Goal: Task Accomplishment & Management: Manage account settings

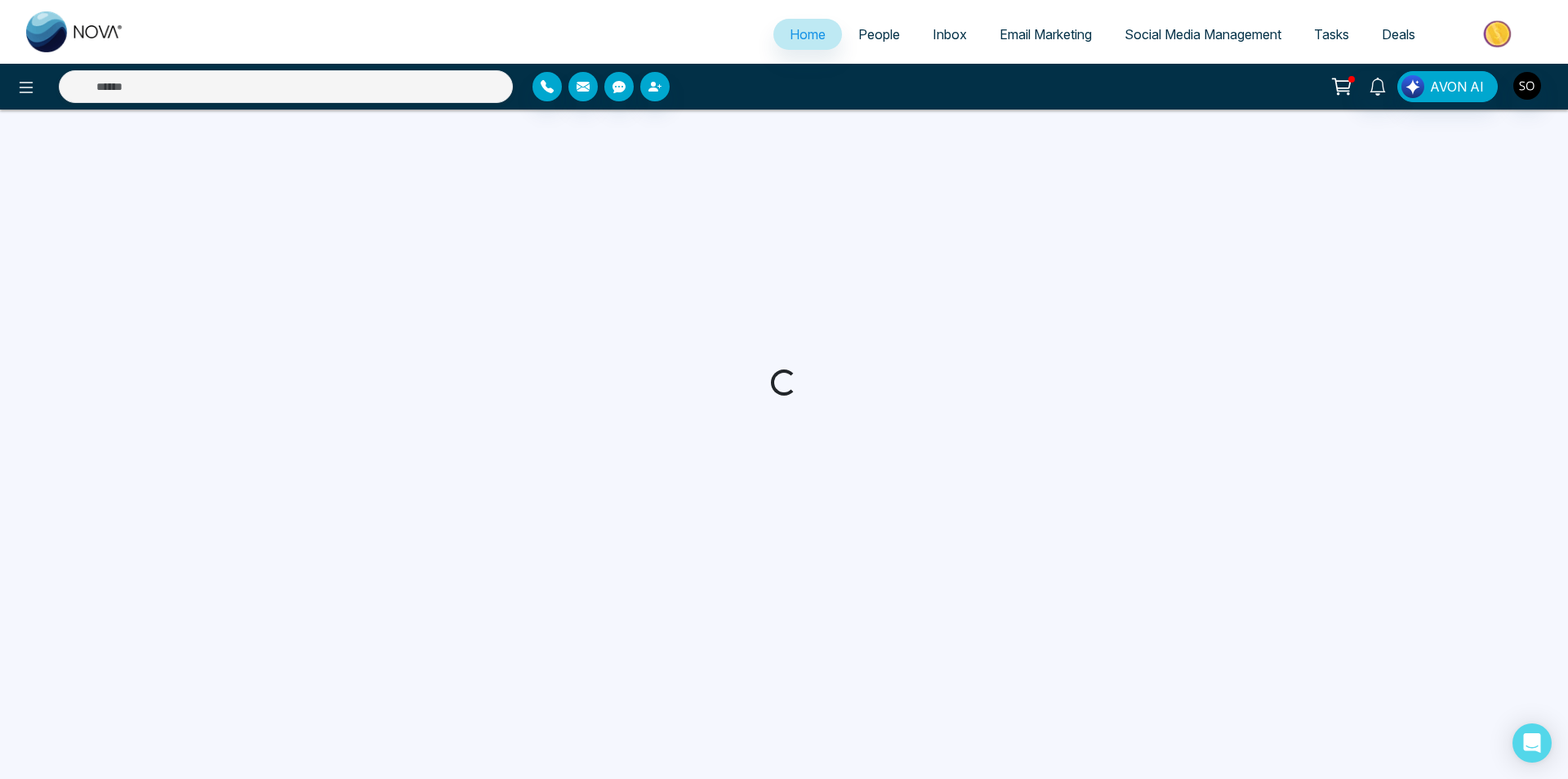
select select "*"
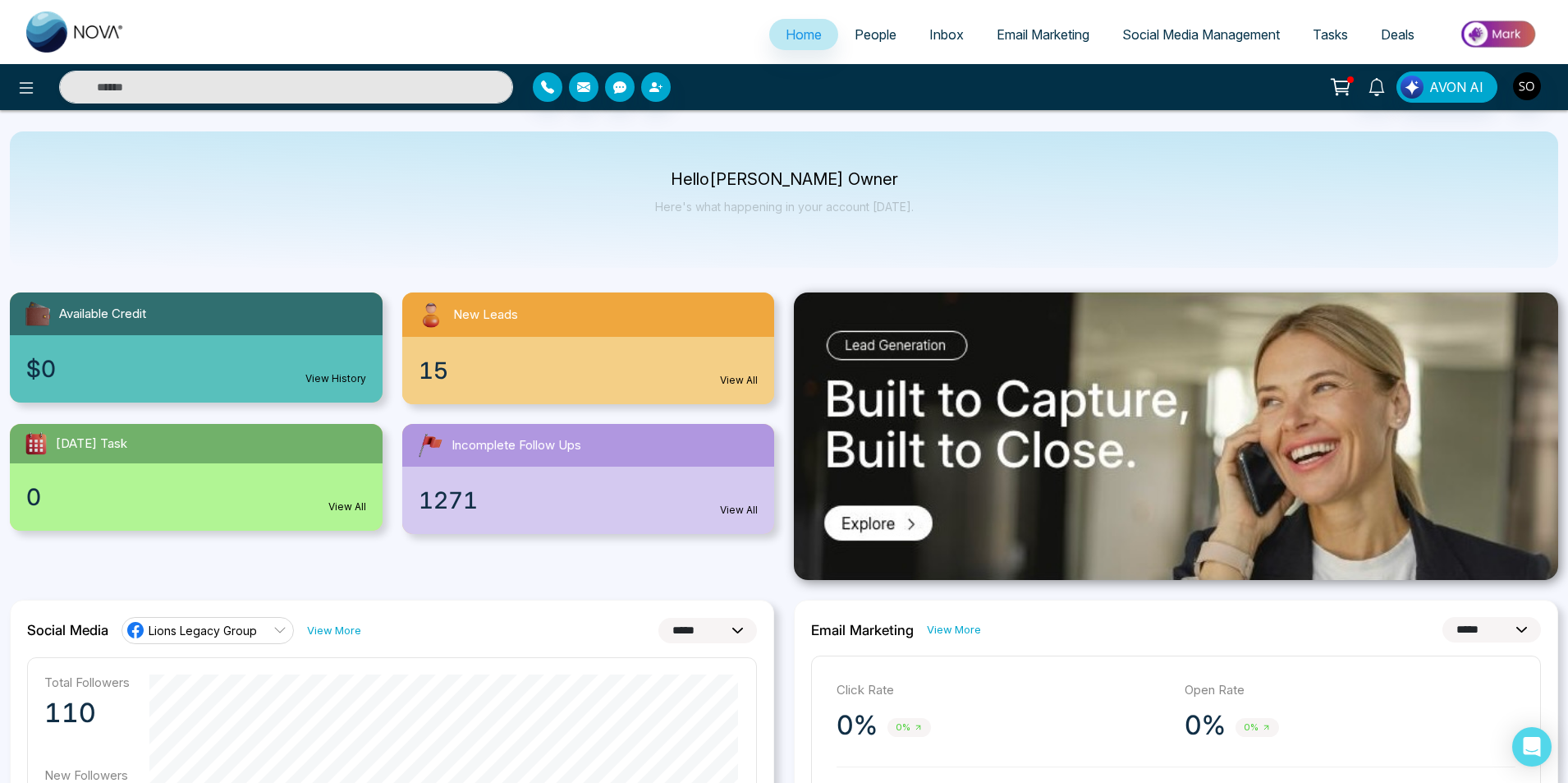
click at [882, 35] on span "People" at bounding box center [876, 34] width 42 height 17
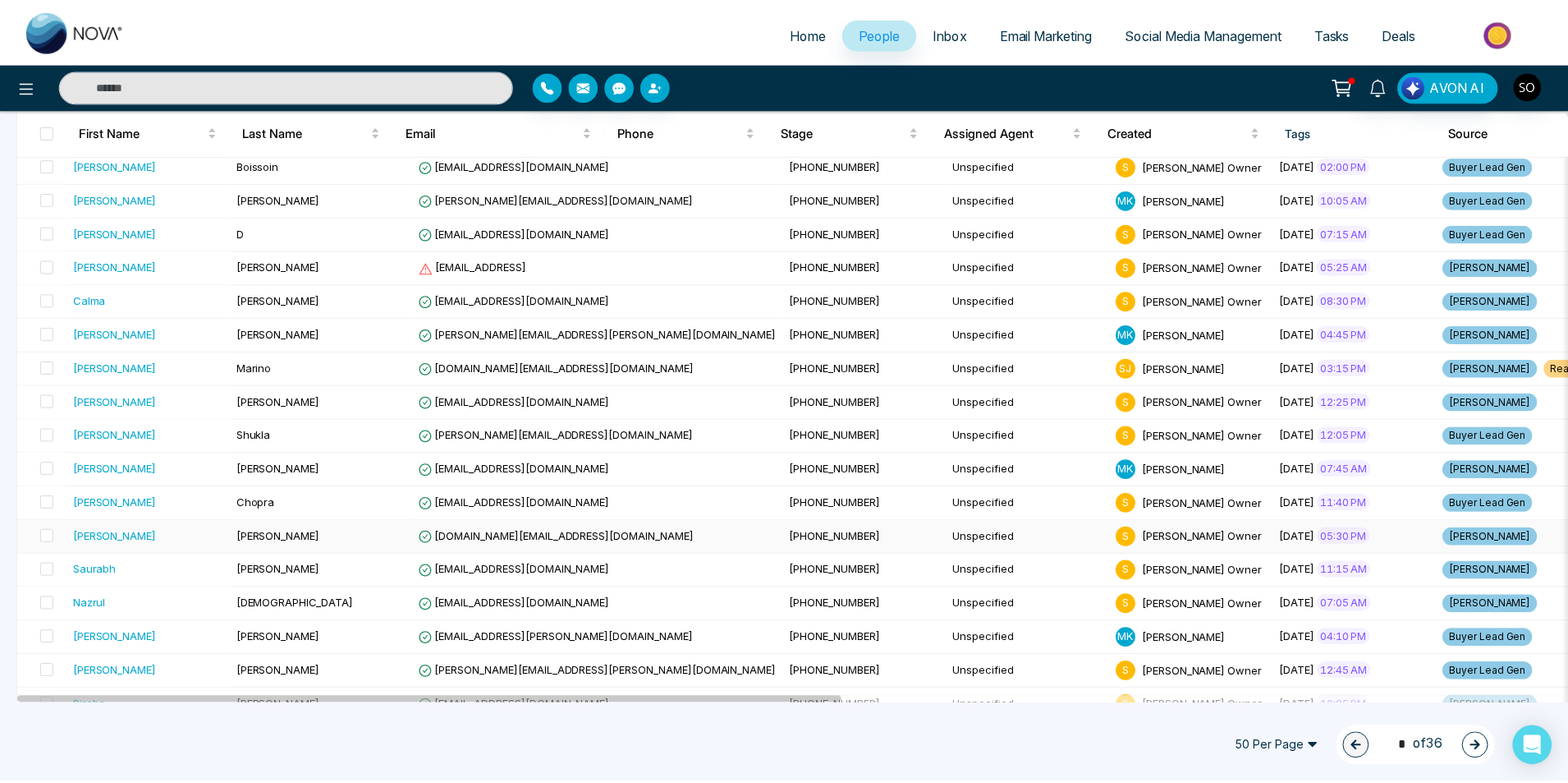
scroll to position [1320, 0]
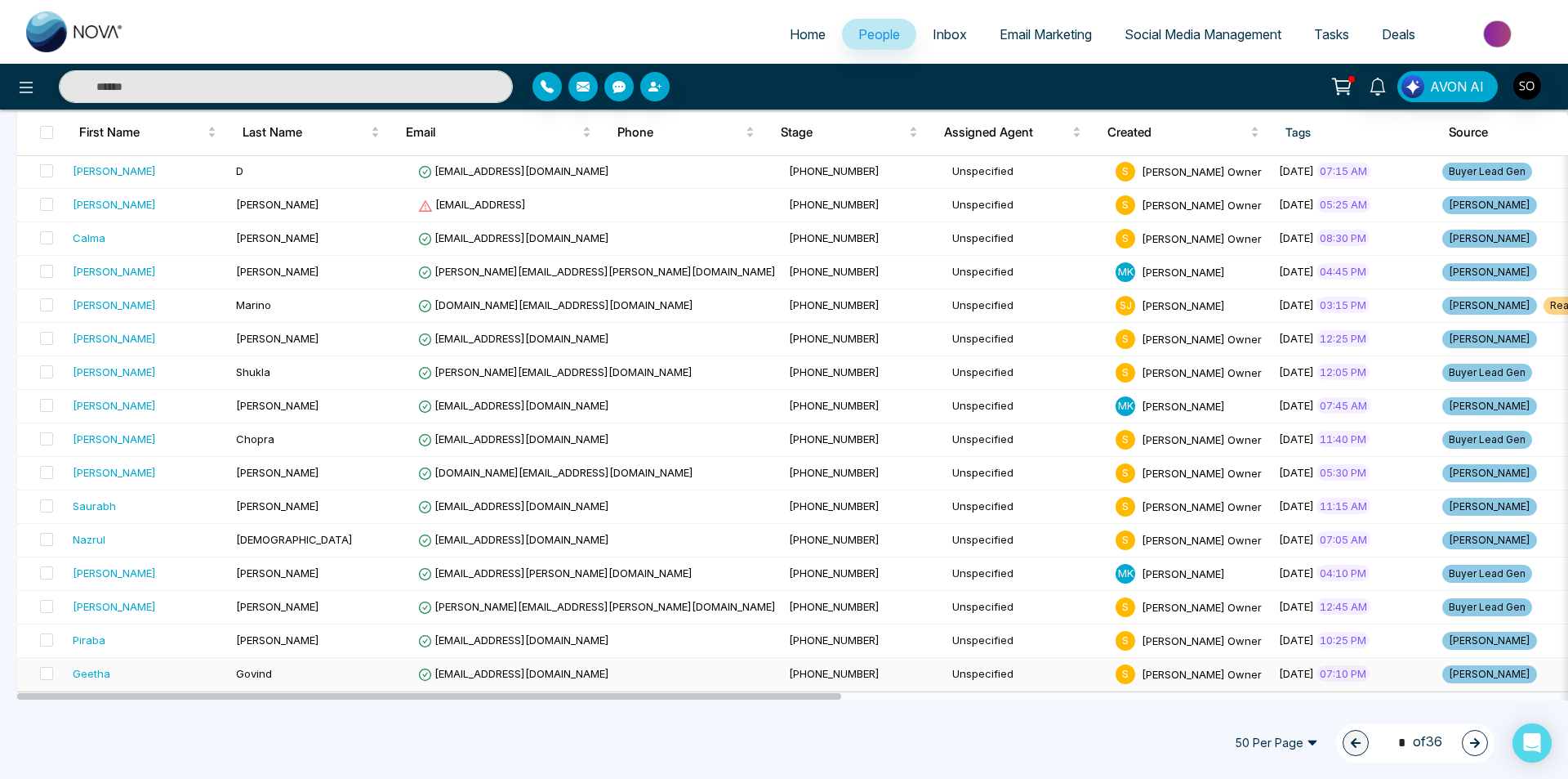
click at [281, 674] on td "Govind" at bounding box center [321, 674] width 182 height 34
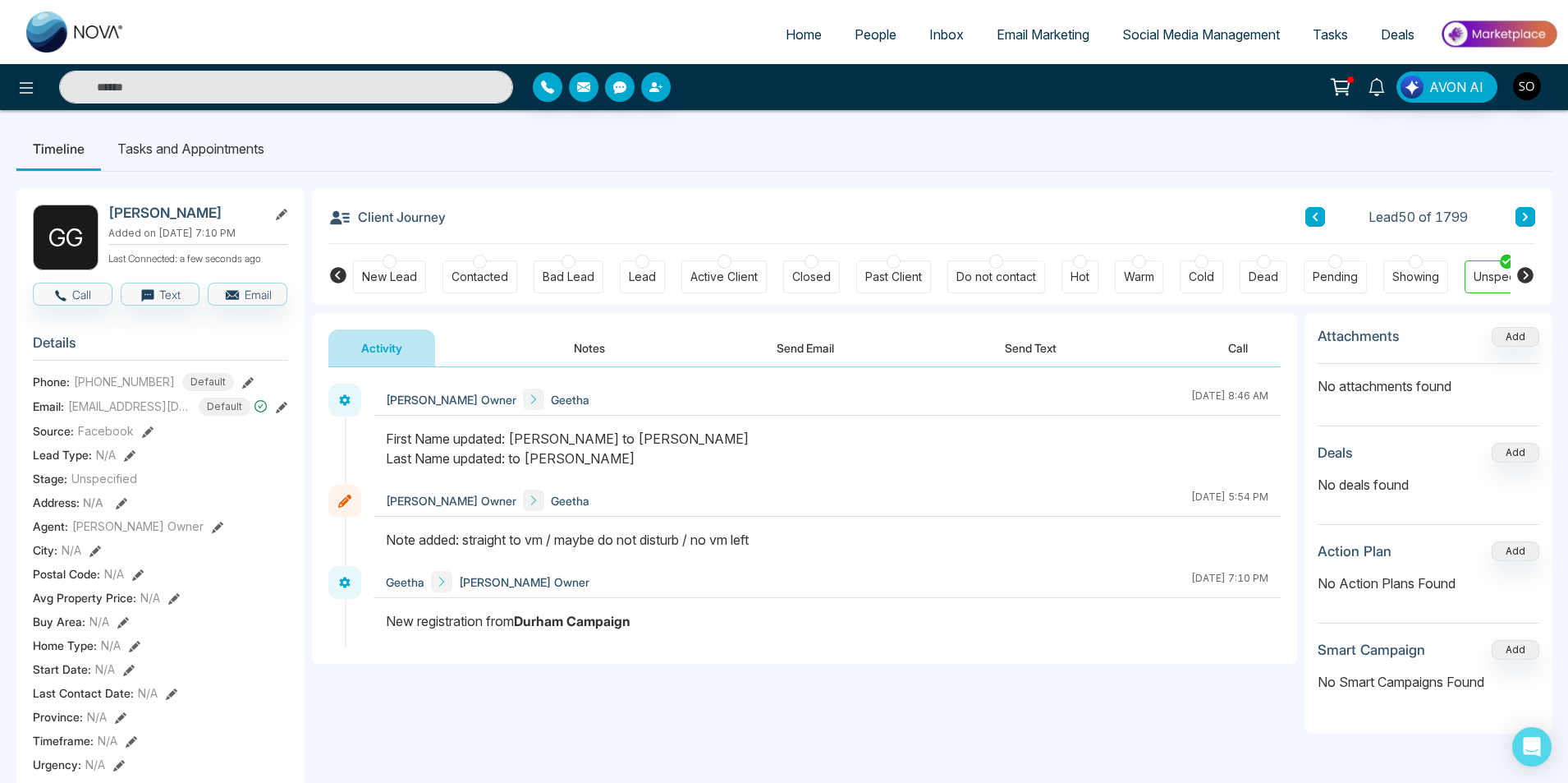
click at [589, 360] on button "Notes" at bounding box center [589, 347] width 97 height 37
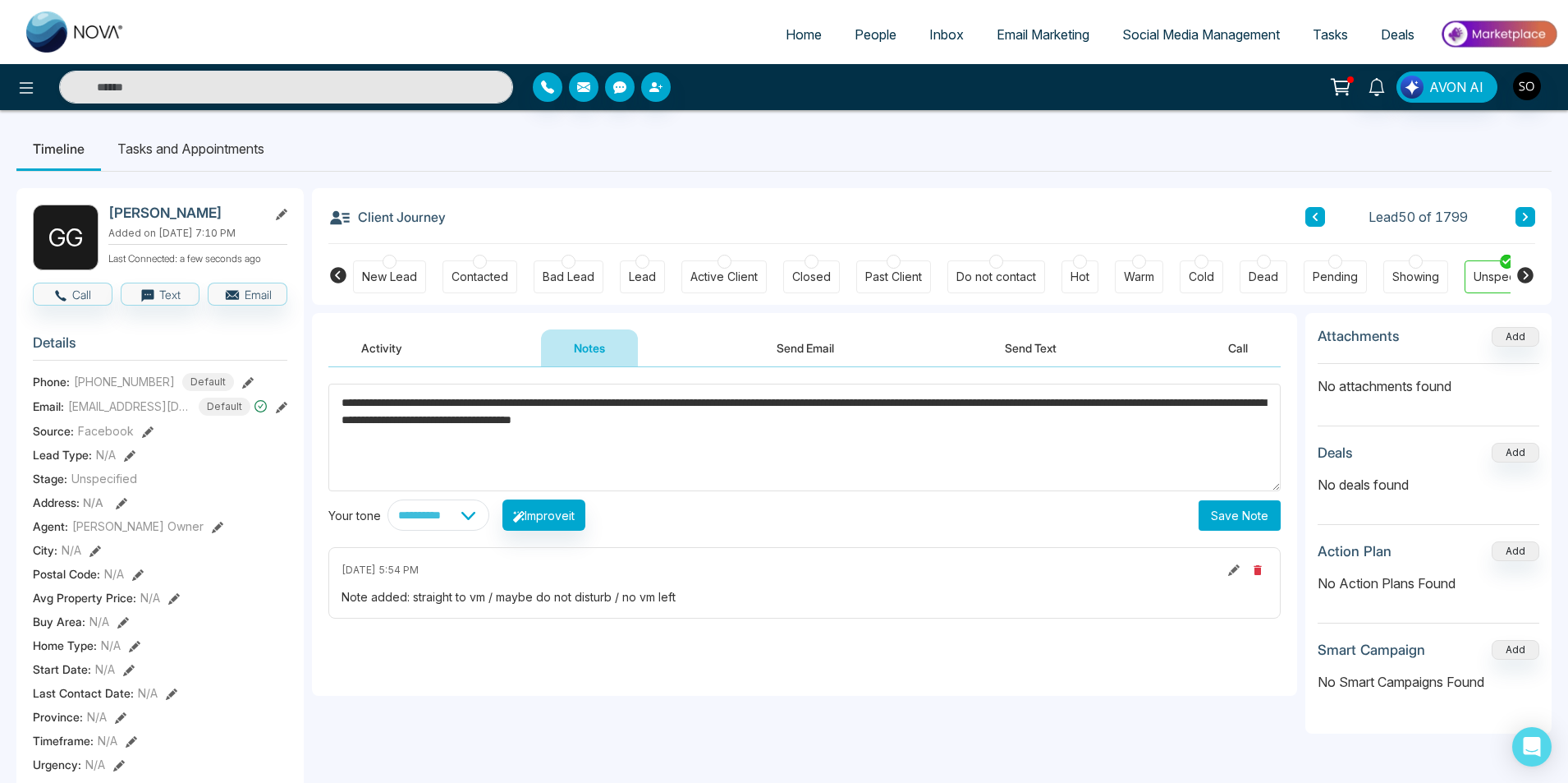
type textarea "**********"
click at [1241, 514] on button "Save Note" at bounding box center [1240, 515] width 83 height 31
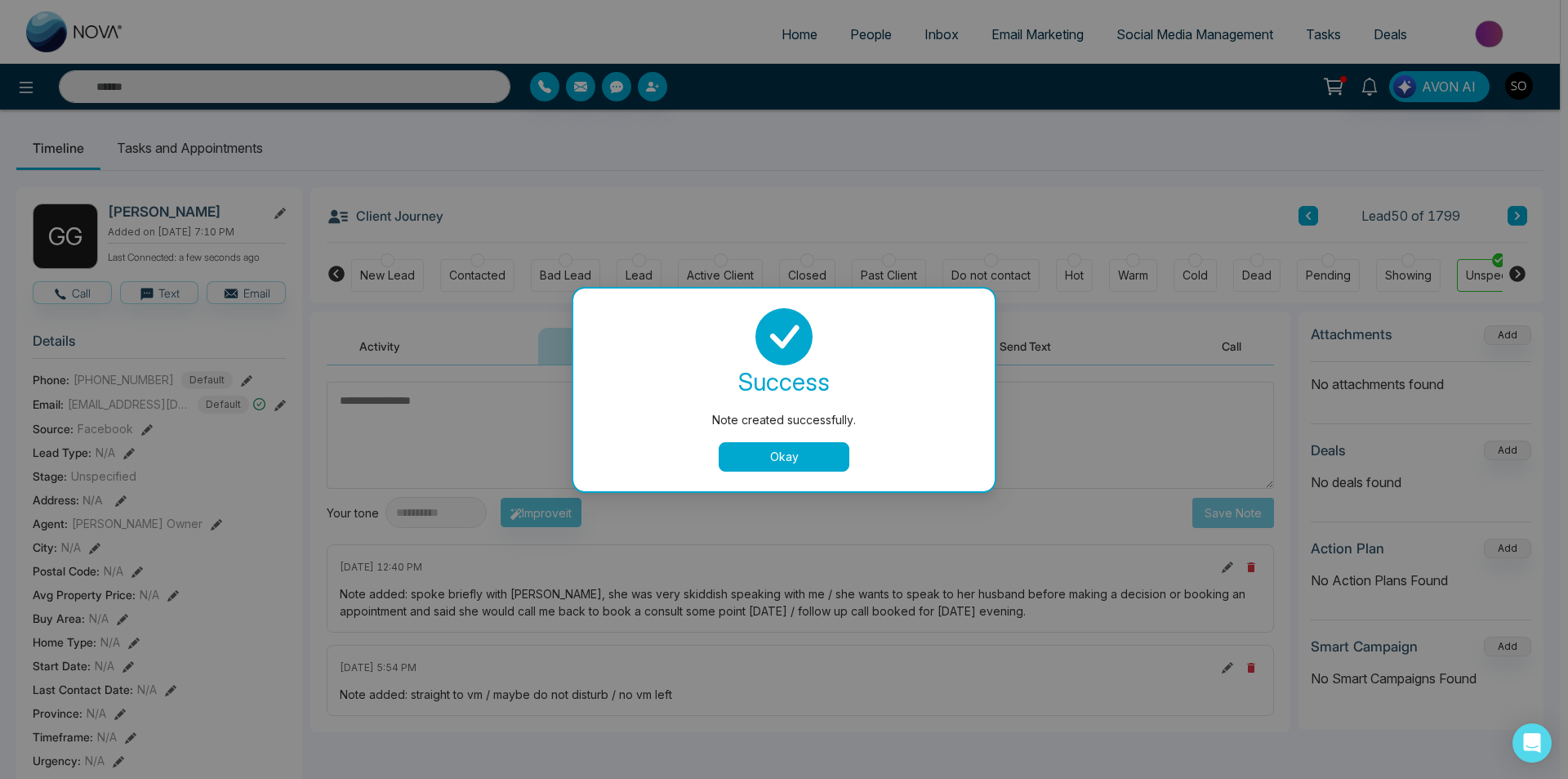
click at [825, 456] on button "Okay" at bounding box center [784, 457] width 131 height 30
